Goal: Complete application form: Complete application form

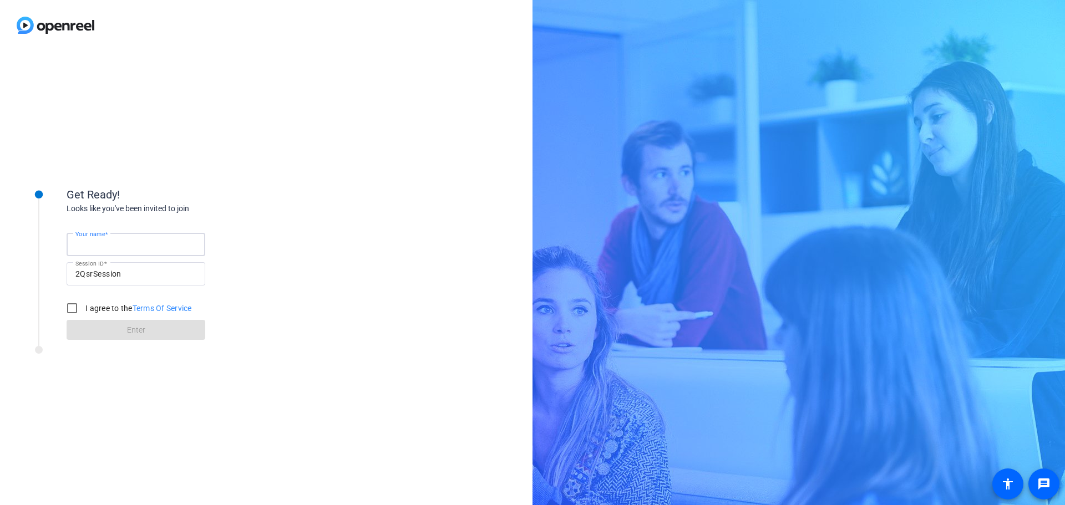
click at [127, 245] on input "Your name" at bounding box center [135, 244] width 121 height 13
type input "[PERSON_NAME] [PERSON_NAME]"
click at [73, 305] on input "I agree to the Terms Of Service" at bounding box center [72, 308] width 22 height 22
checkbox input "true"
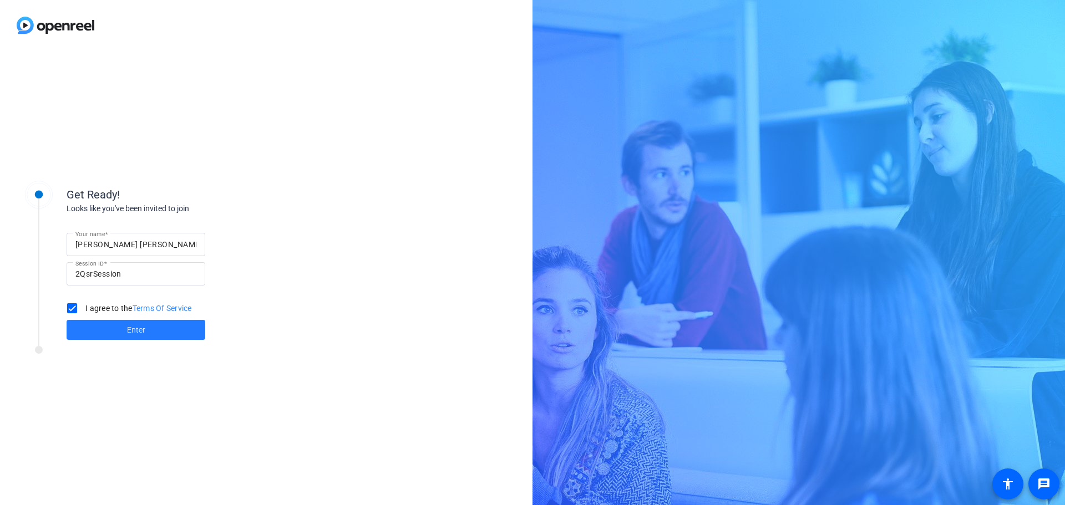
click at [130, 332] on span "Enter" at bounding box center [136, 331] width 18 height 12
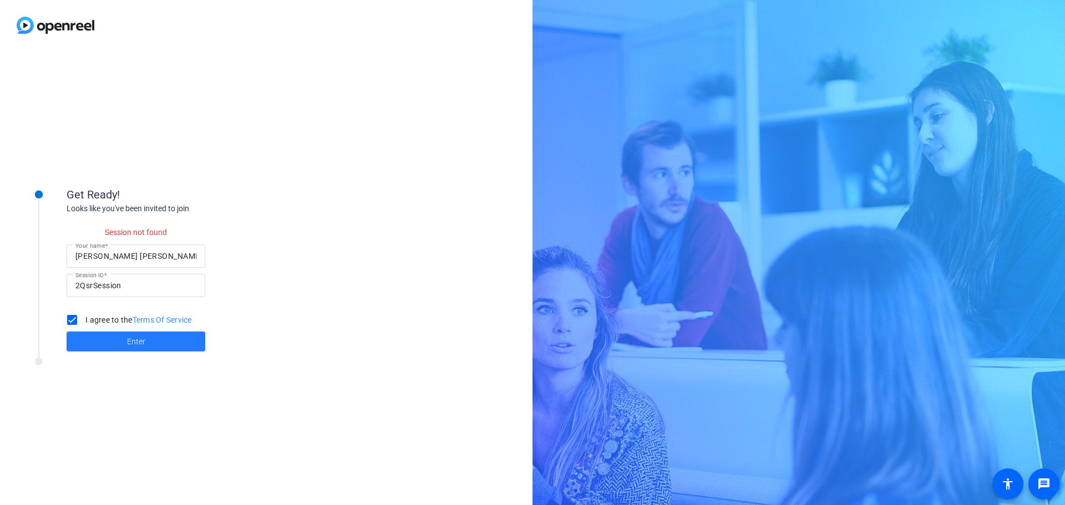
click at [149, 338] on span at bounding box center [136, 341] width 139 height 27
click at [138, 338] on span "Enter" at bounding box center [136, 342] width 18 height 12
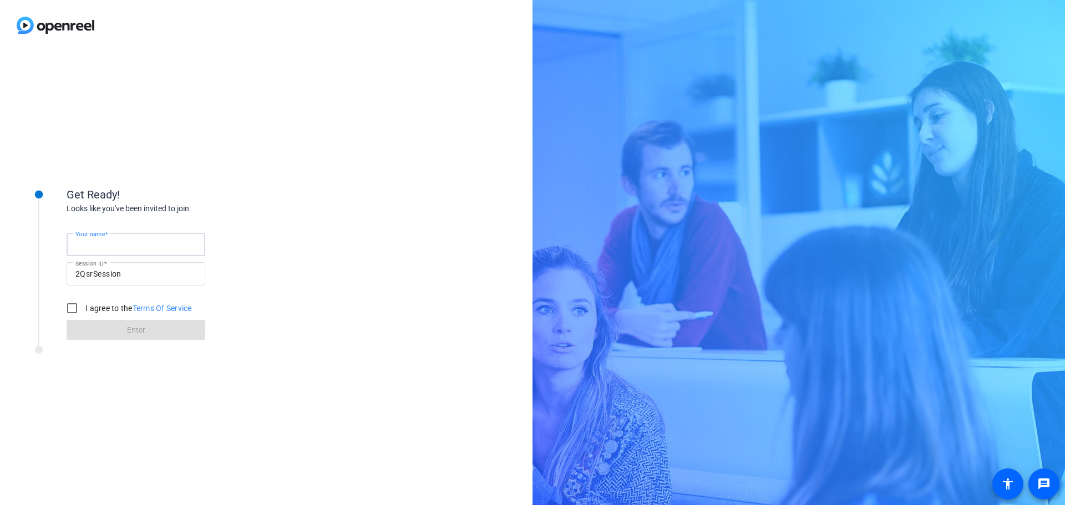
click at [126, 242] on input "Your name" at bounding box center [135, 244] width 121 height 13
type input "[PERSON_NAME] [PERSON_NAME]"
click at [74, 306] on input "I agree to the Terms Of Service" at bounding box center [72, 308] width 22 height 22
checkbox input "true"
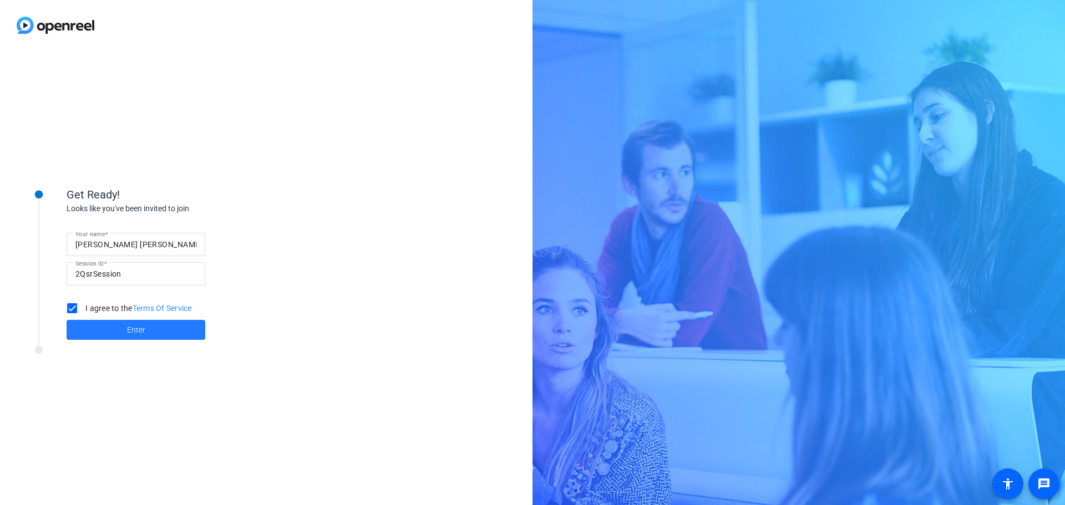
click at [124, 331] on span at bounding box center [136, 330] width 139 height 27
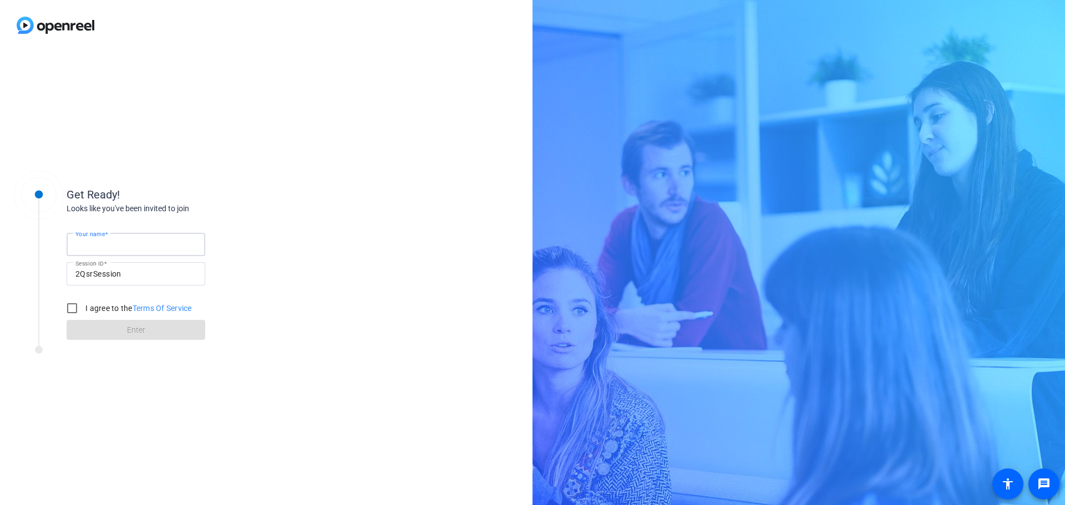
click at [127, 240] on input "Your name" at bounding box center [135, 244] width 121 height 13
type input "[PERSON_NAME] [PERSON_NAME]"
click at [71, 310] on input "I agree to the Terms Of Service" at bounding box center [72, 308] width 22 height 22
checkbox input "true"
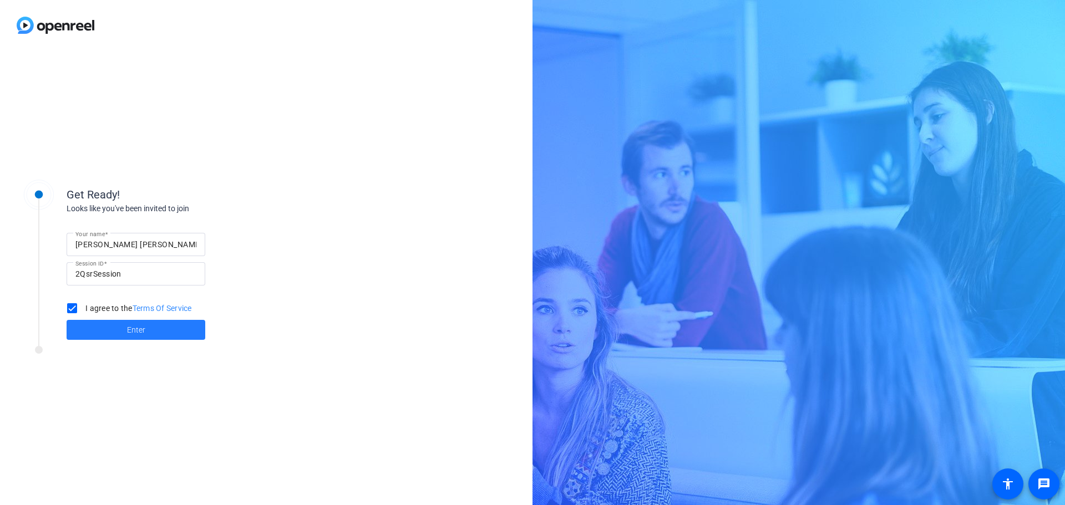
click at [130, 330] on span "Enter" at bounding box center [136, 331] width 18 height 12
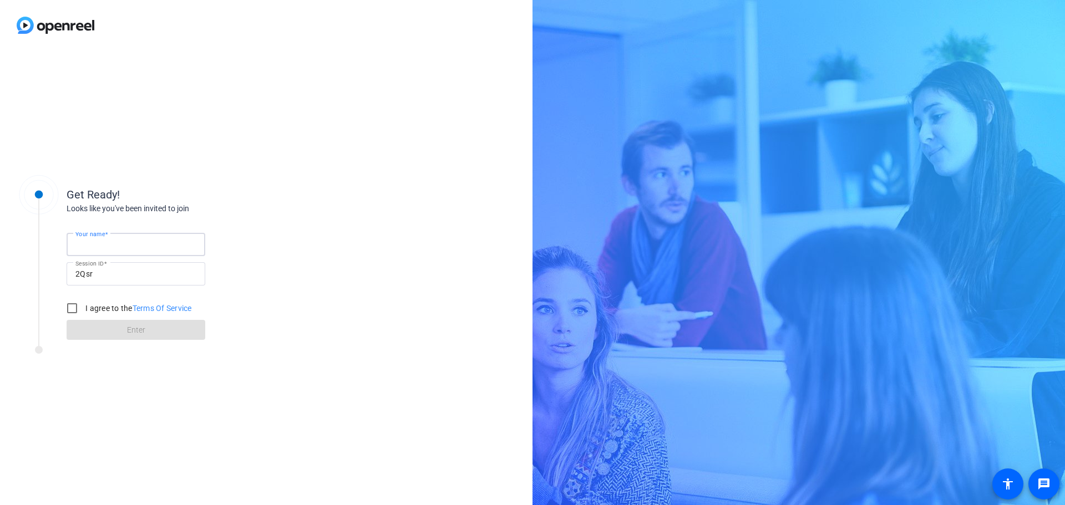
click at [167, 244] on input "Your name" at bounding box center [135, 244] width 121 height 13
type input "[PERSON_NAME] [PERSON_NAME]"
click at [70, 310] on input "I agree to the Terms Of Service" at bounding box center [72, 308] width 22 height 22
checkbox input "true"
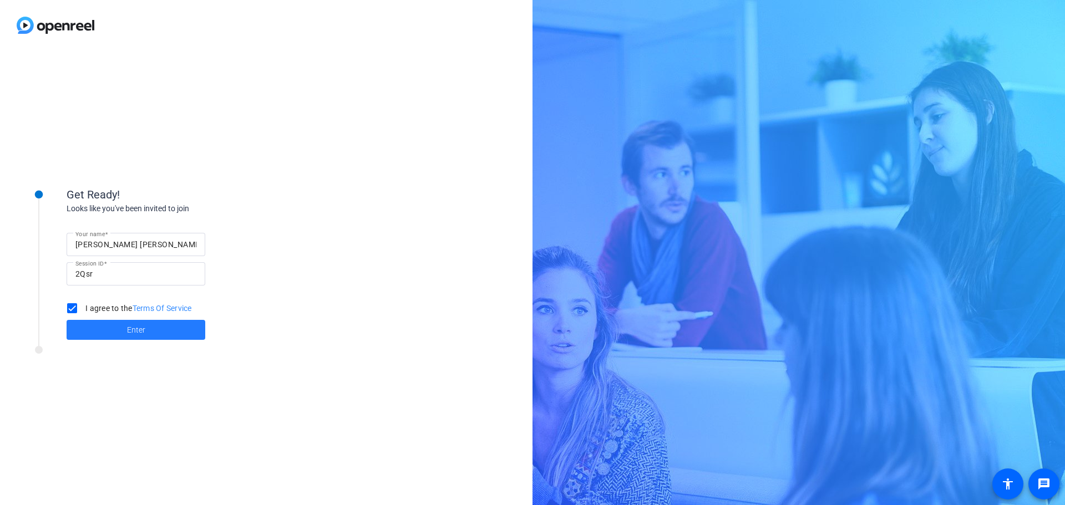
click at [140, 332] on span "Enter" at bounding box center [136, 331] width 18 height 12
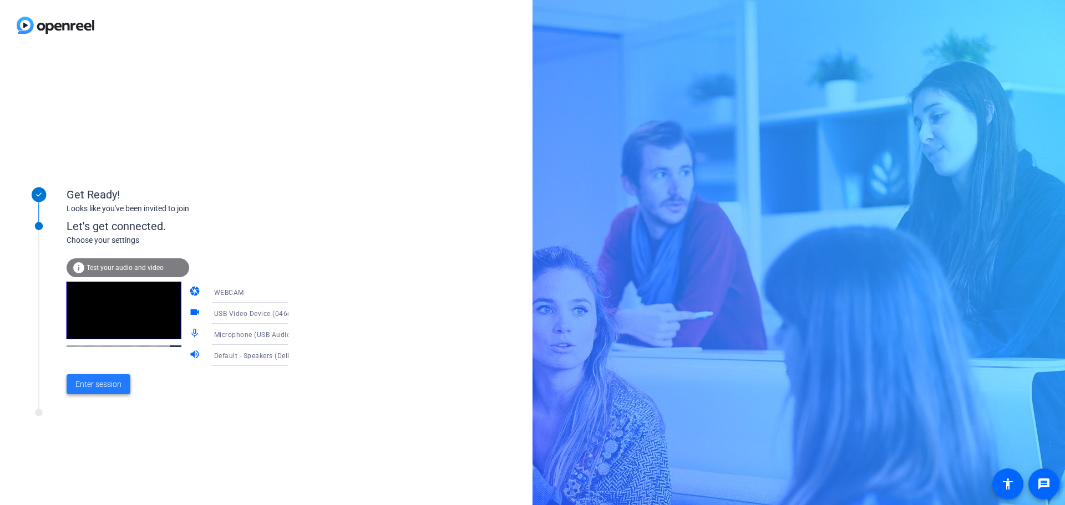
click at [110, 383] on span "Enter session" at bounding box center [98, 385] width 46 height 12
